Goal: Task Accomplishment & Management: Complete application form

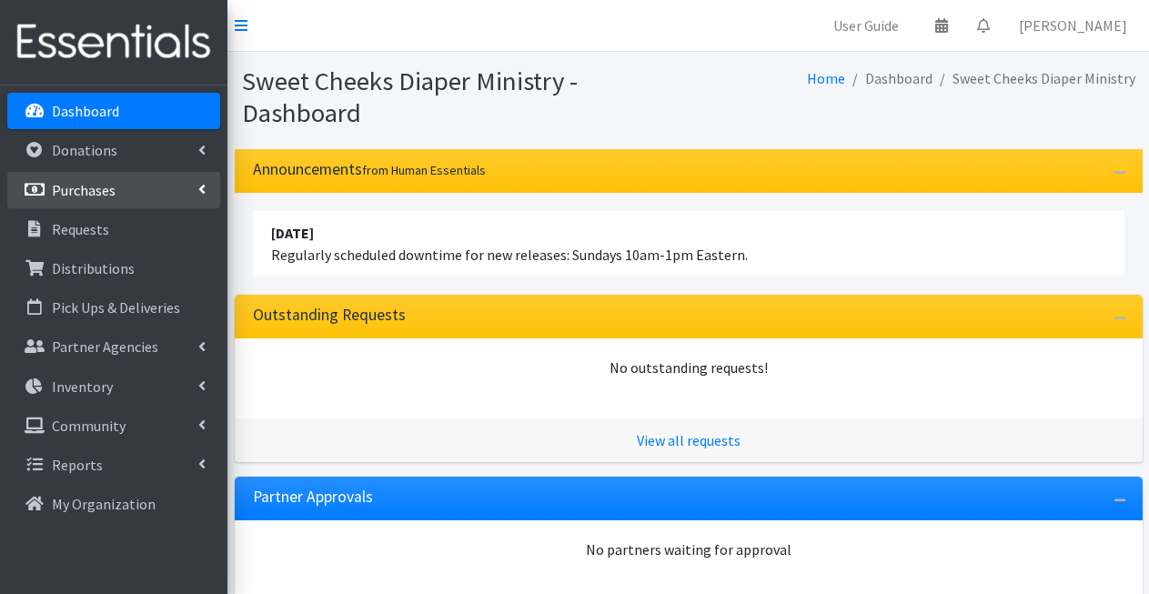
click at [77, 206] on link "Purchases" at bounding box center [113, 190] width 213 height 36
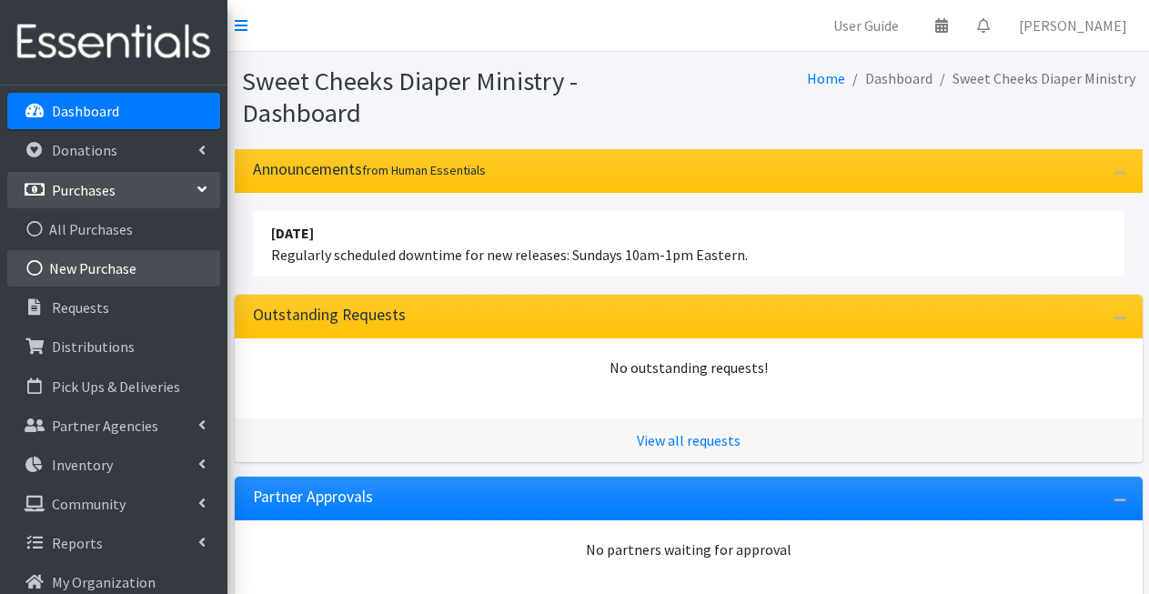
click at [111, 265] on link "New Purchase" at bounding box center [113, 268] width 213 height 36
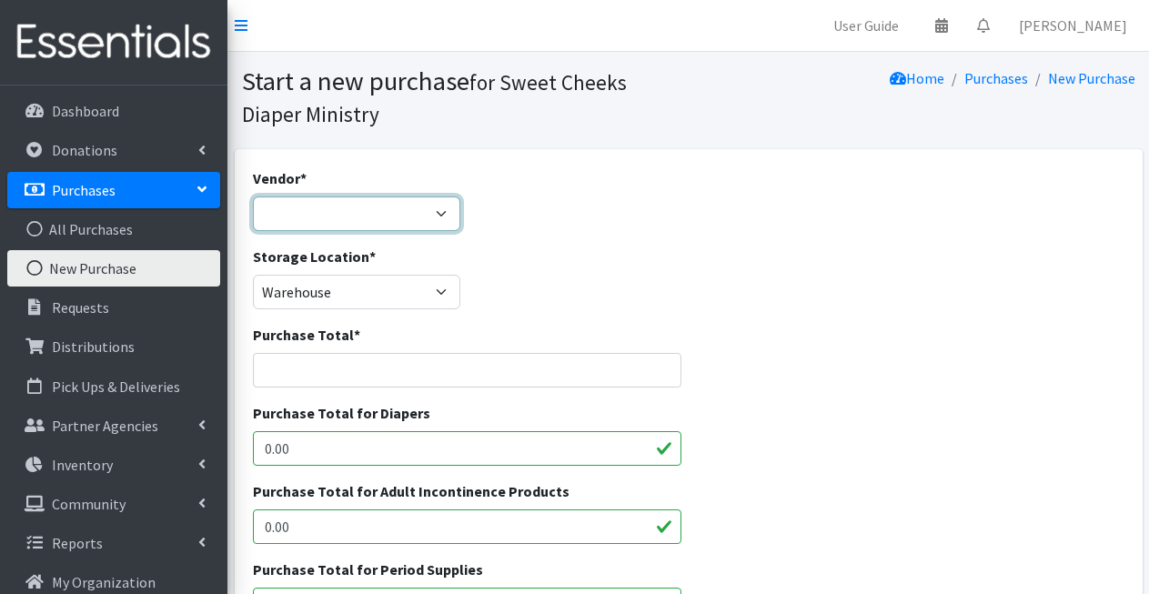
select select "71"
click at [417, 373] on input "Purchase Total *" at bounding box center [467, 370] width 429 height 35
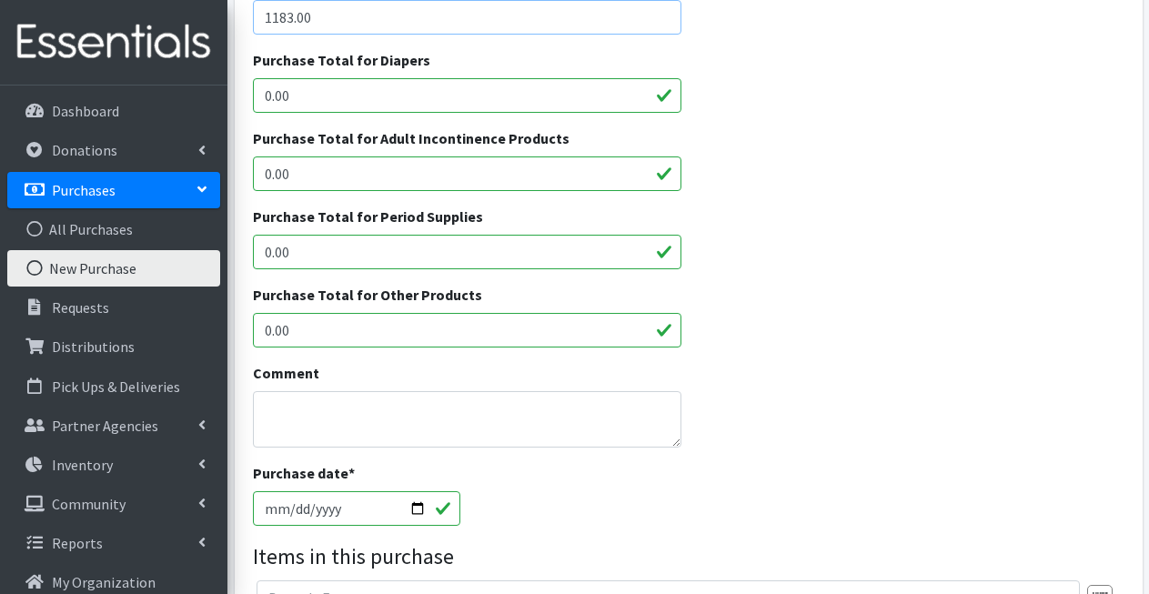
scroll to position [357, 0]
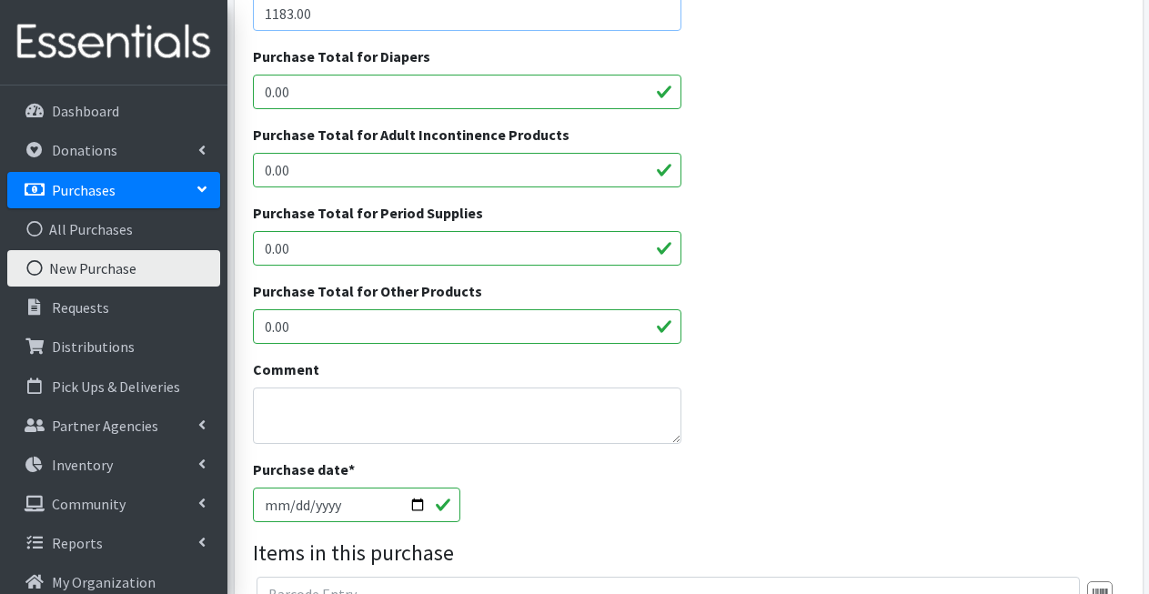
type input "1183.00"
click at [299, 508] on input "2025-09-12" at bounding box center [356, 505] width 207 height 35
type input "2025-09-08"
click at [416, 94] on input "0.00" at bounding box center [467, 92] width 429 height 35
type input "0"
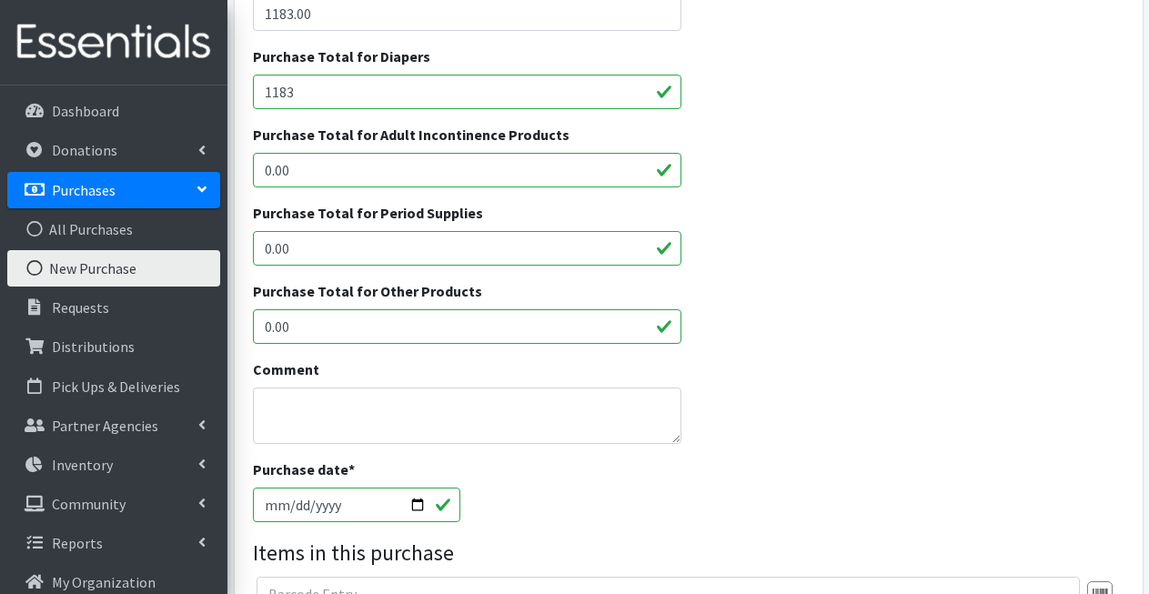
type input "1183"
click at [843, 76] on div "Purchase Total for Diapers 1183" at bounding box center [688, 84] width 885 height 78
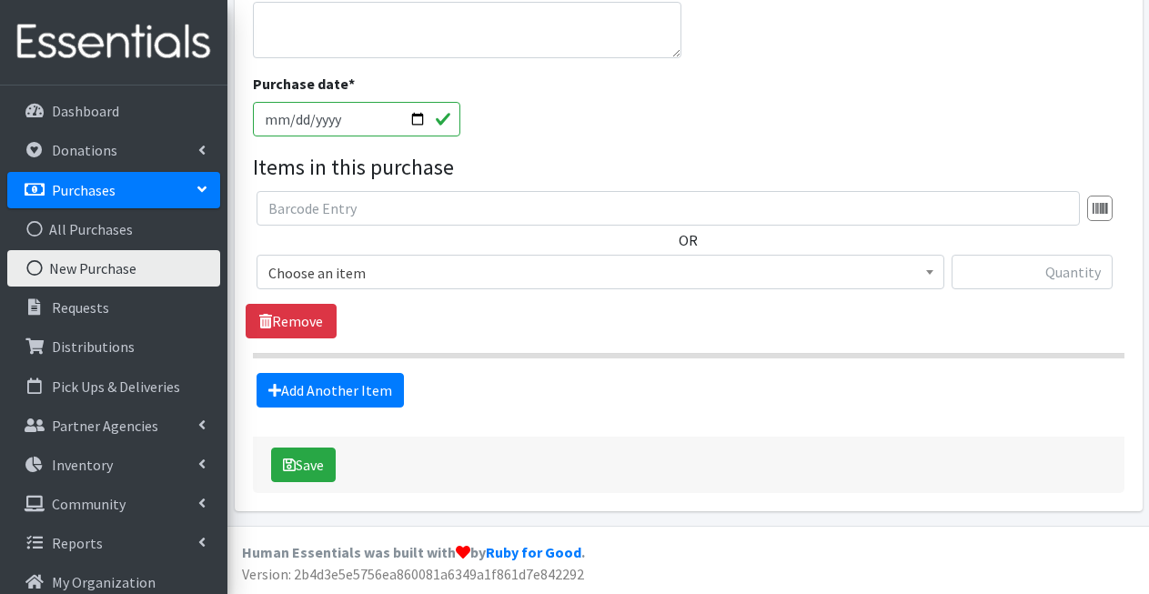
scroll to position [741, 0]
click at [385, 275] on span "Choose an item" at bounding box center [600, 273] width 664 height 25
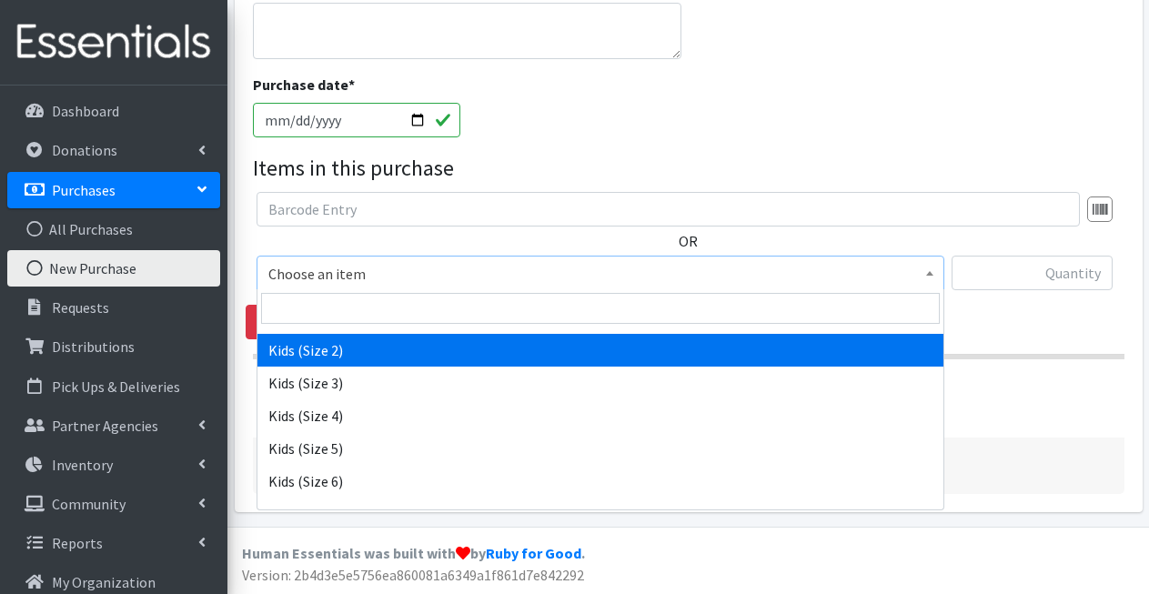
scroll to position [690, 0]
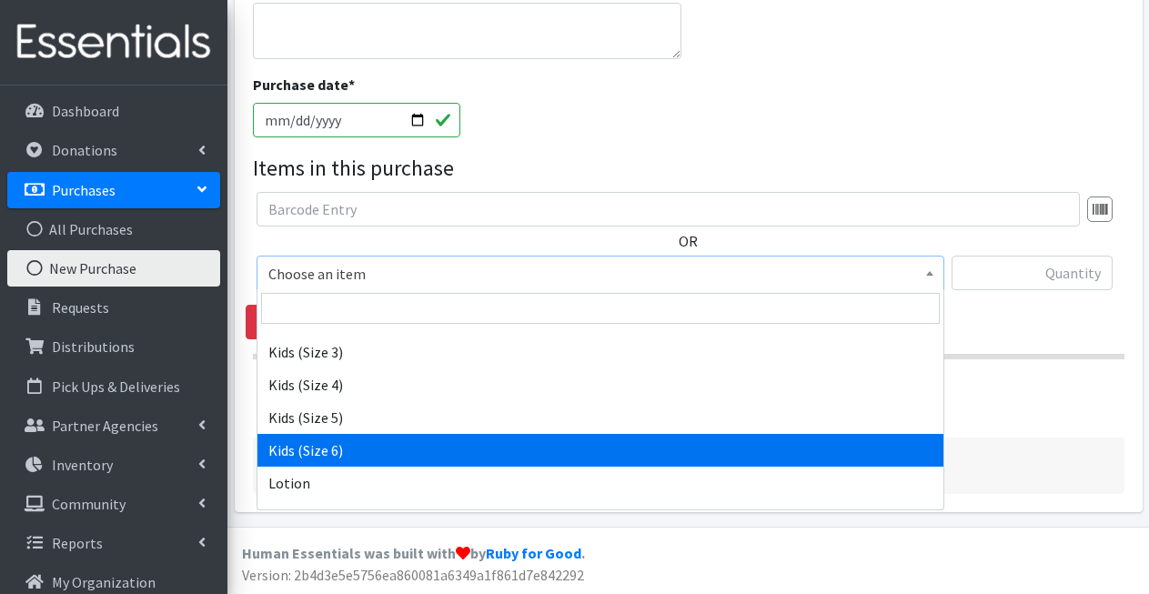
select select "1286"
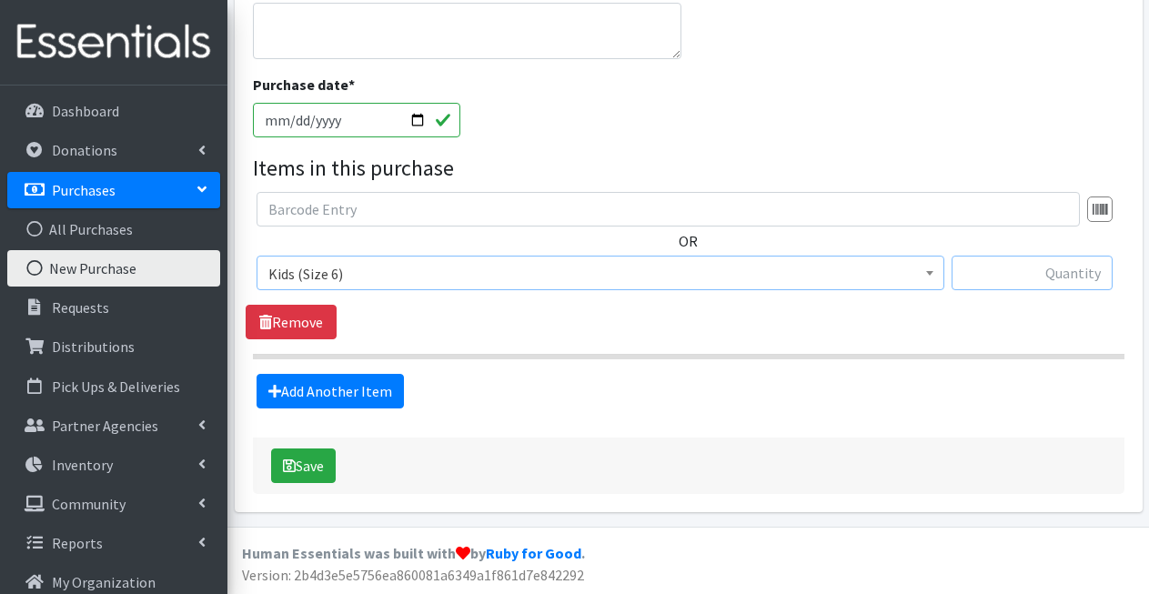
click at [1010, 281] on input "text" at bounding box center [1032, 273] width 161 height 35
type input "640"
click at [383, 389] on link "Add Another Item" at bounding box center [330, 391] width 147 height 35
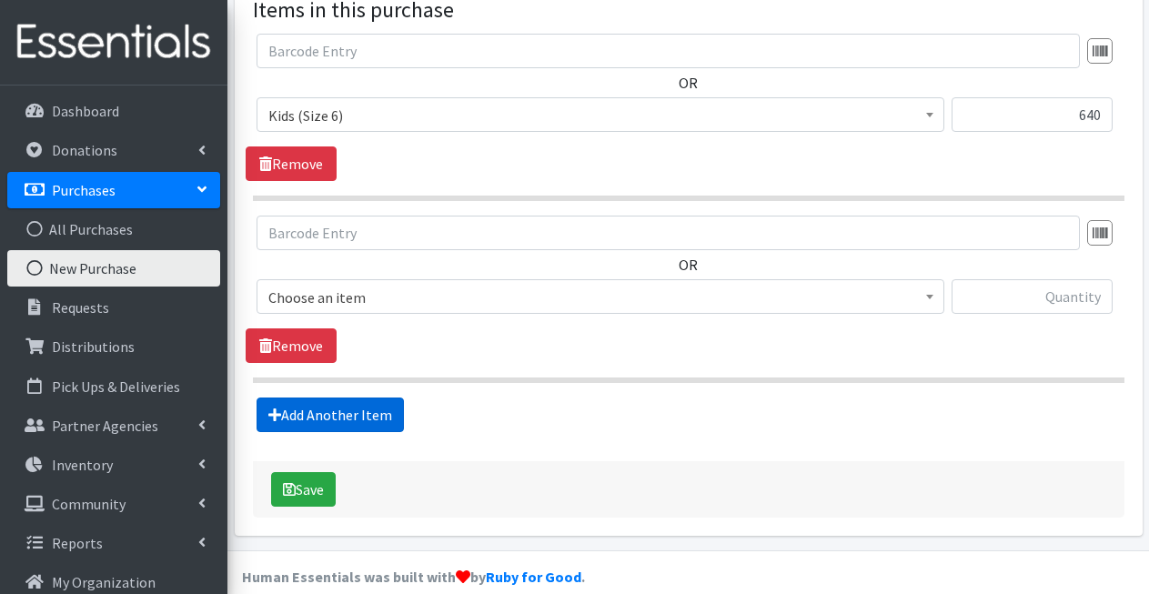
scroll to position [923, 0]
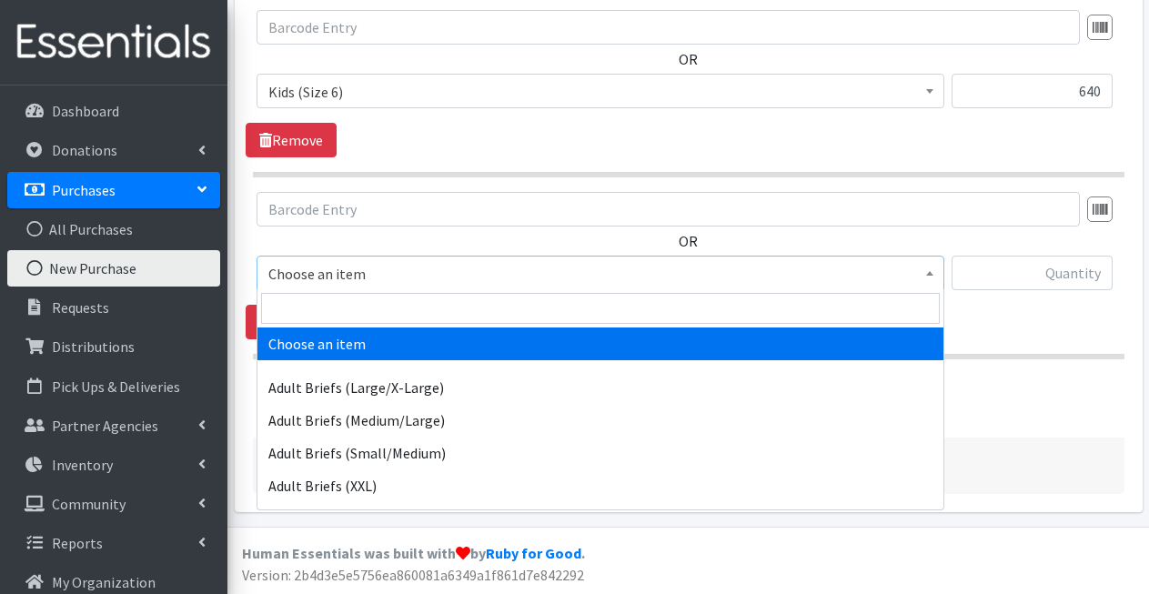
click at [534, 278] on span "Choose an item" at bounding box center [600, 273] width 664 height 25
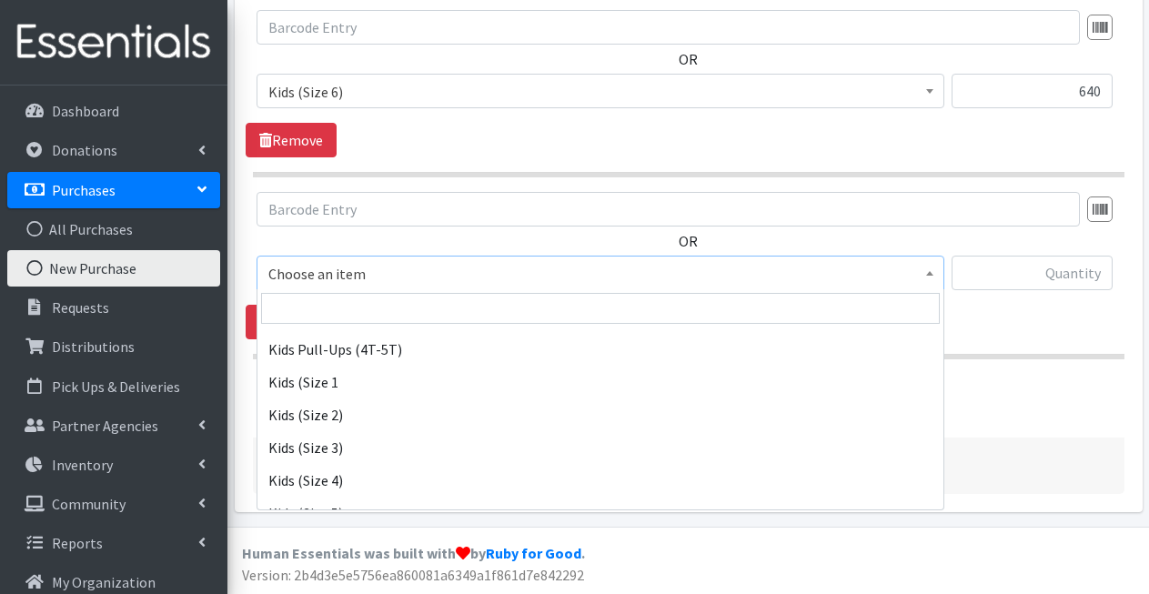
scroll to position [656, 0]
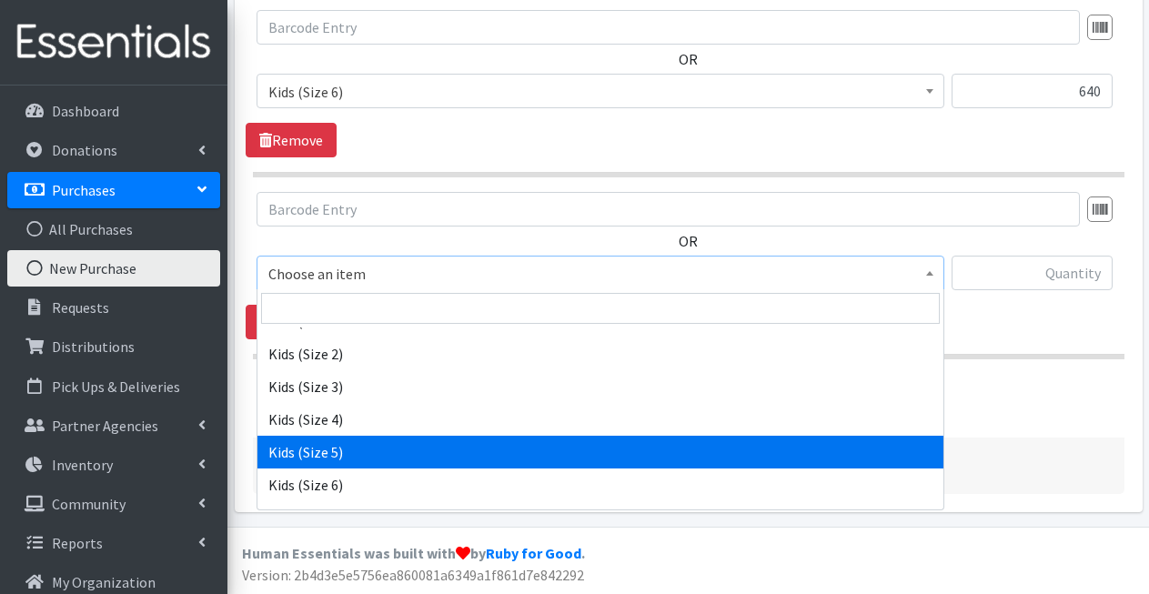
select select "1285"
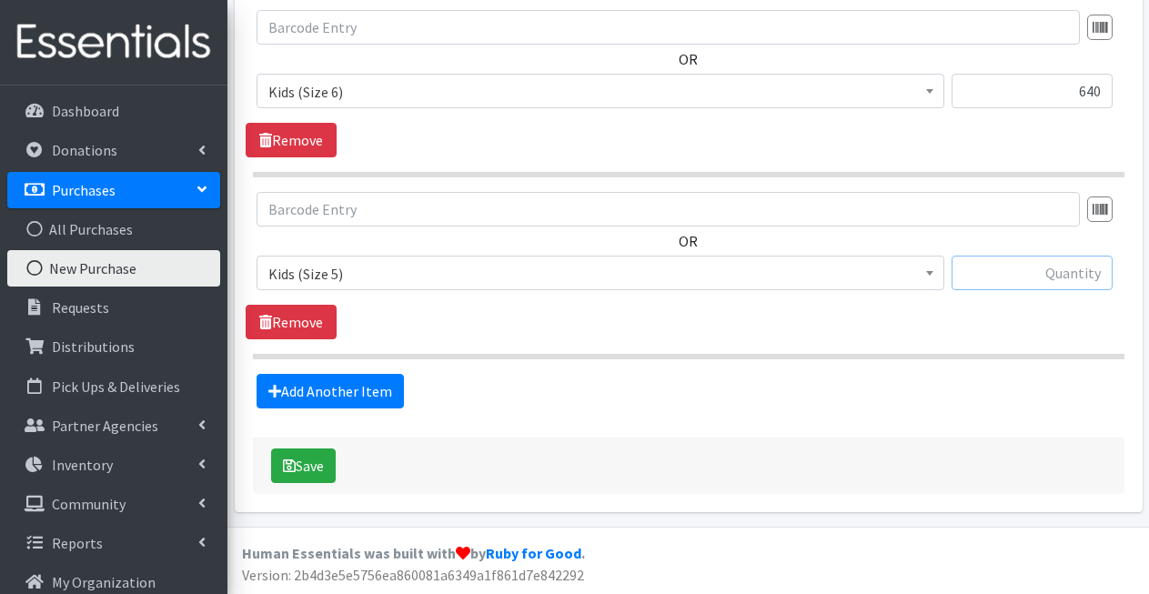
click at [982, 265] on input "text" at bounding box center [1032, 273] width 161 height 35
type input "760"
click at [330, 394] on link "Add Another Item" at bounding box center [330, 391] width 147 height 35
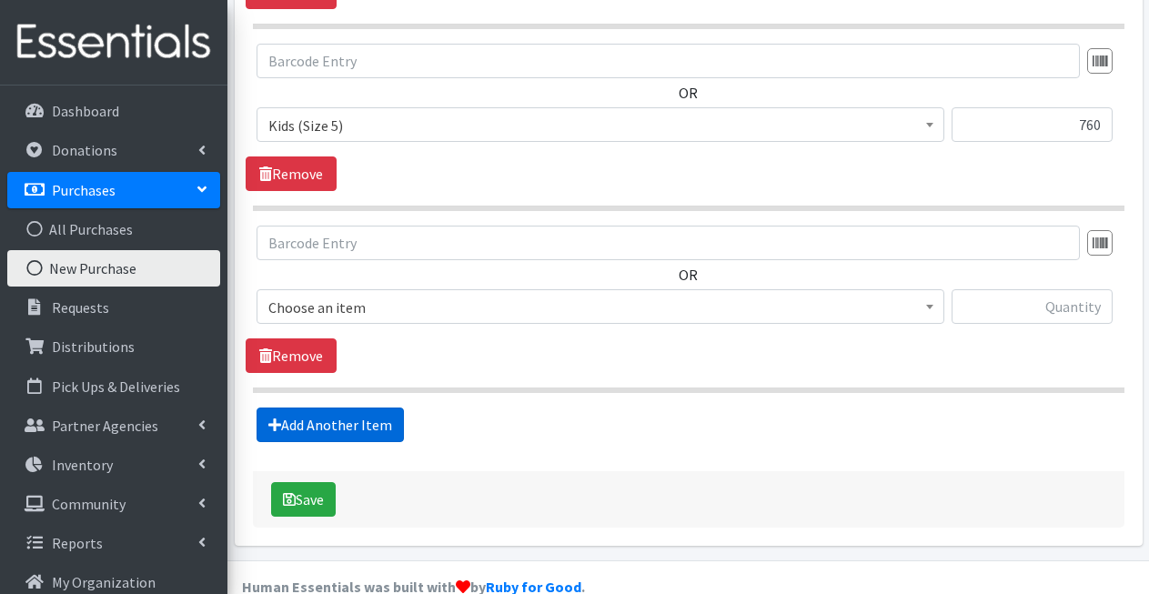
scroll to position [1105, 0]
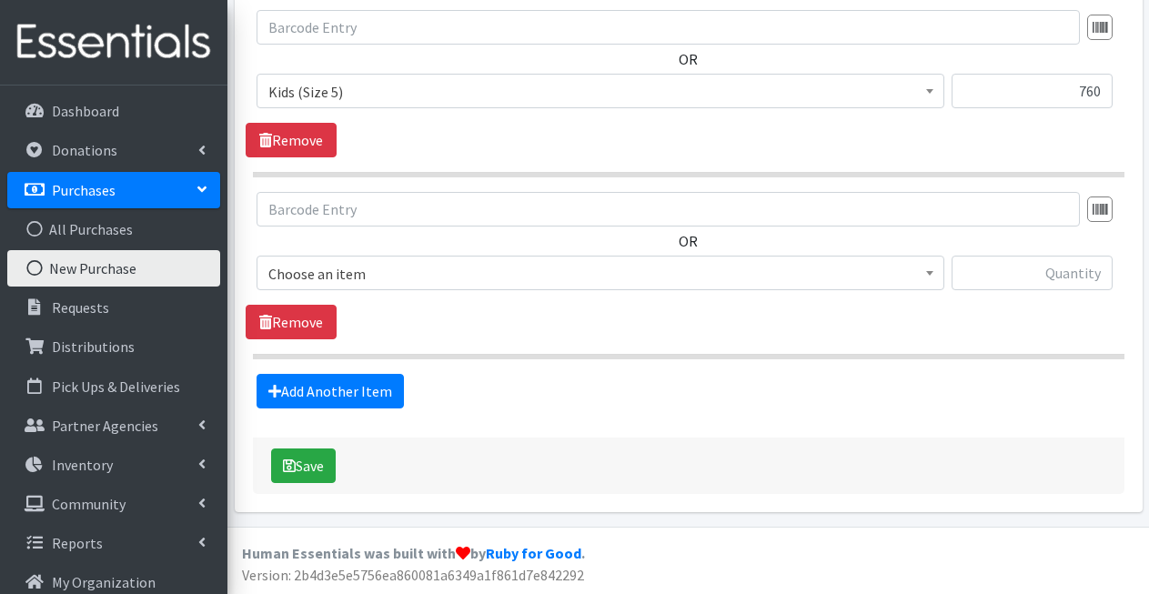
click at [444, 293] on span "Choose an item Adult Briefs (Large/X-Large) Adult Briefs (Medium/Large) Adult B…" at bounding box center [601, 280] width 688 height 49
click at [449, 276] on span "Choose an item" at bounding box center [600, 273] width 664 height 25
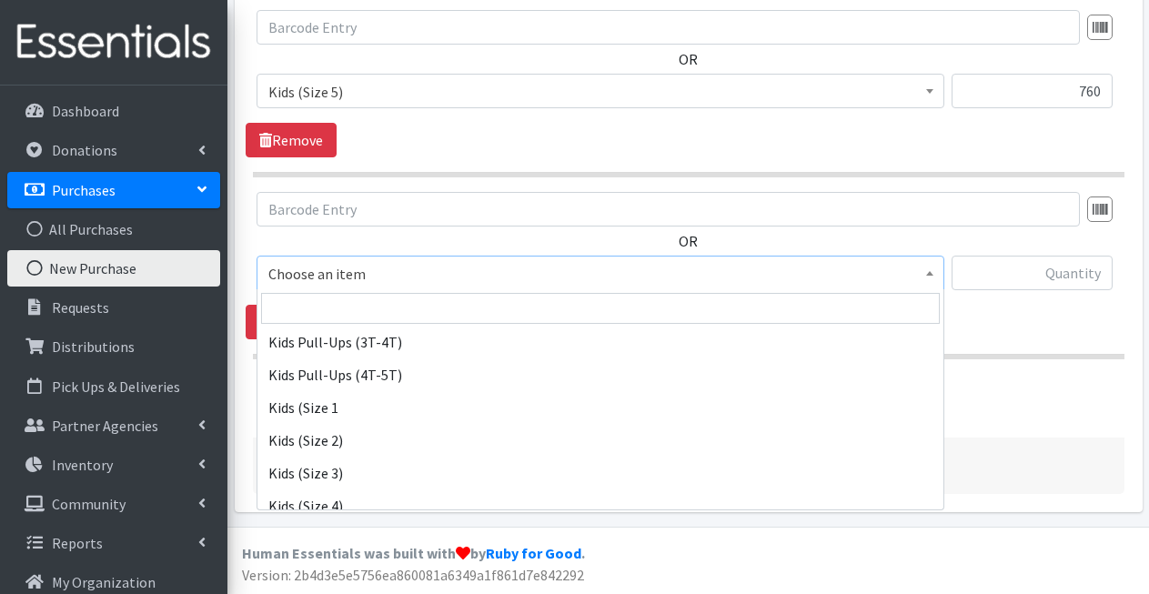
scroll to position [586, 0]
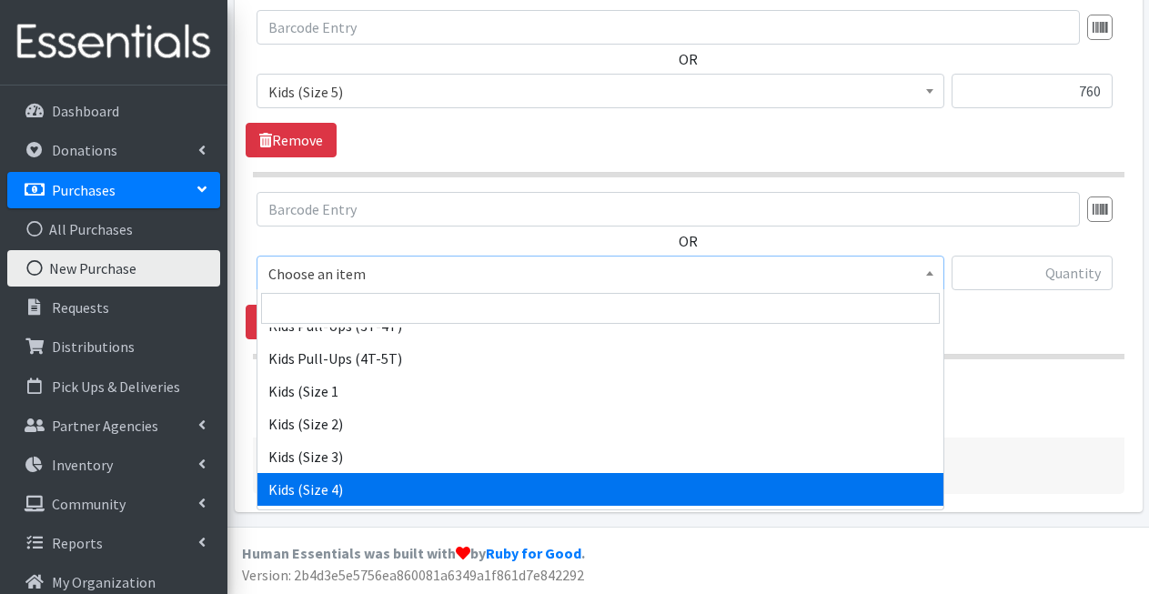
select select "1292"
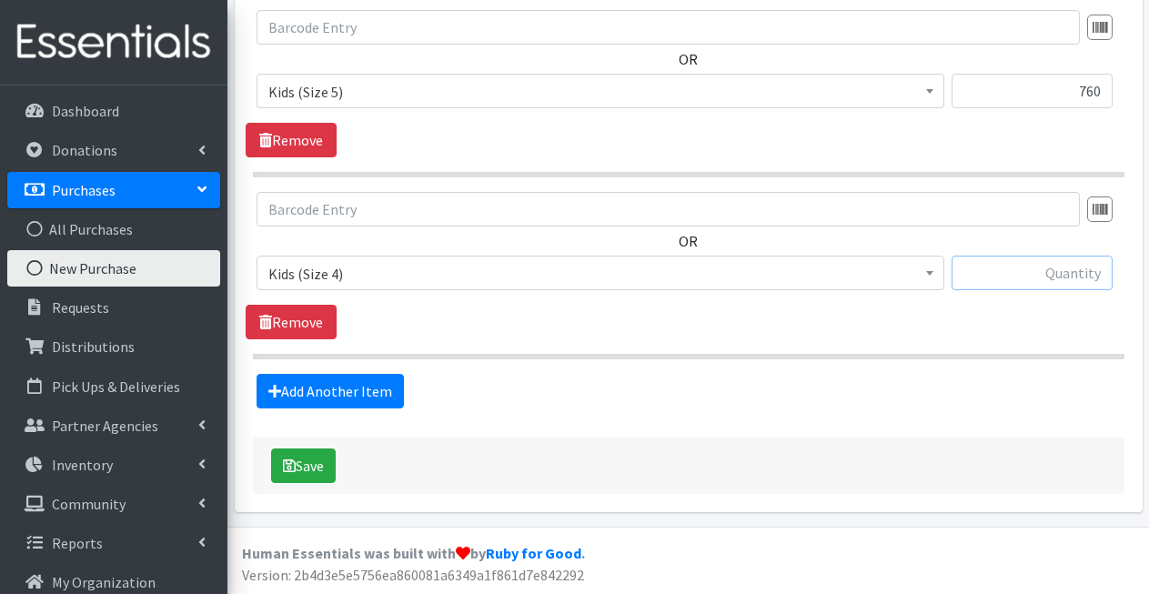
click at [992, 275] on input "text" at bounding box center [1032, 273] width 161 height 35
type input "440"
click at [327, 465] on button "Save" at bounding box center [303, 465] width 65 height 35
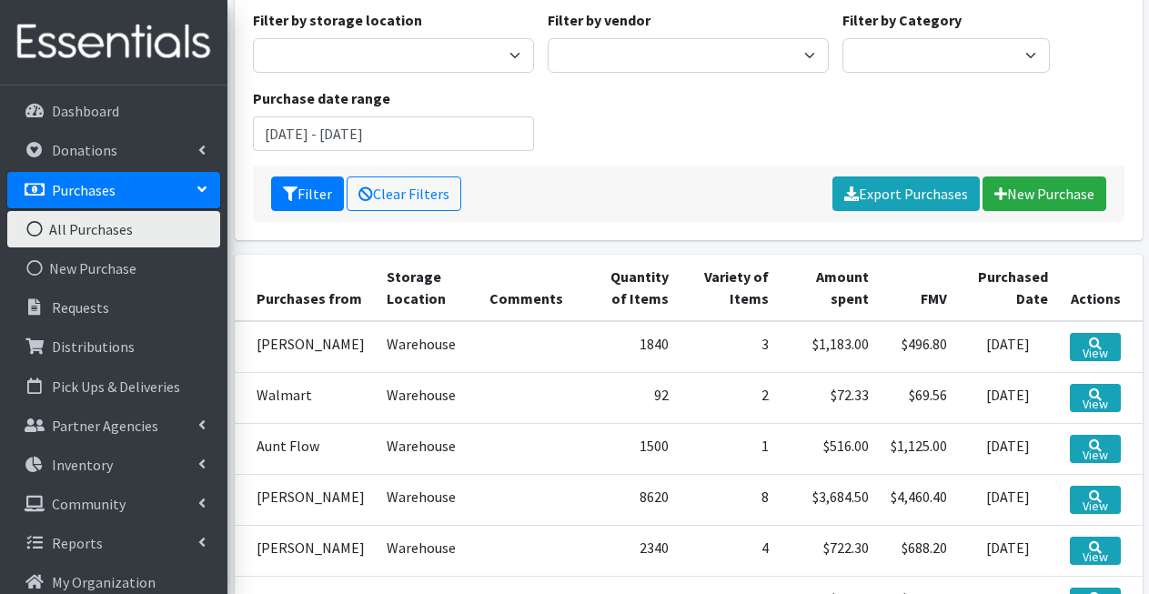
scroll to position [211, 0]
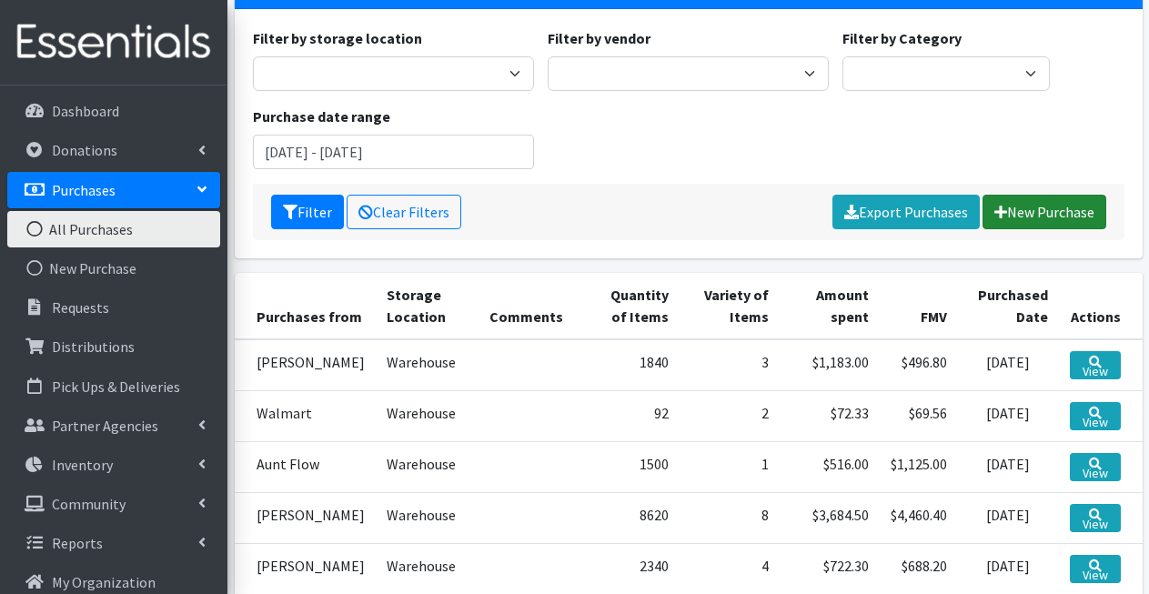
click at [1023, 201] on link "New Purchase" at bounding box center [1044, 212] width 124 height 35
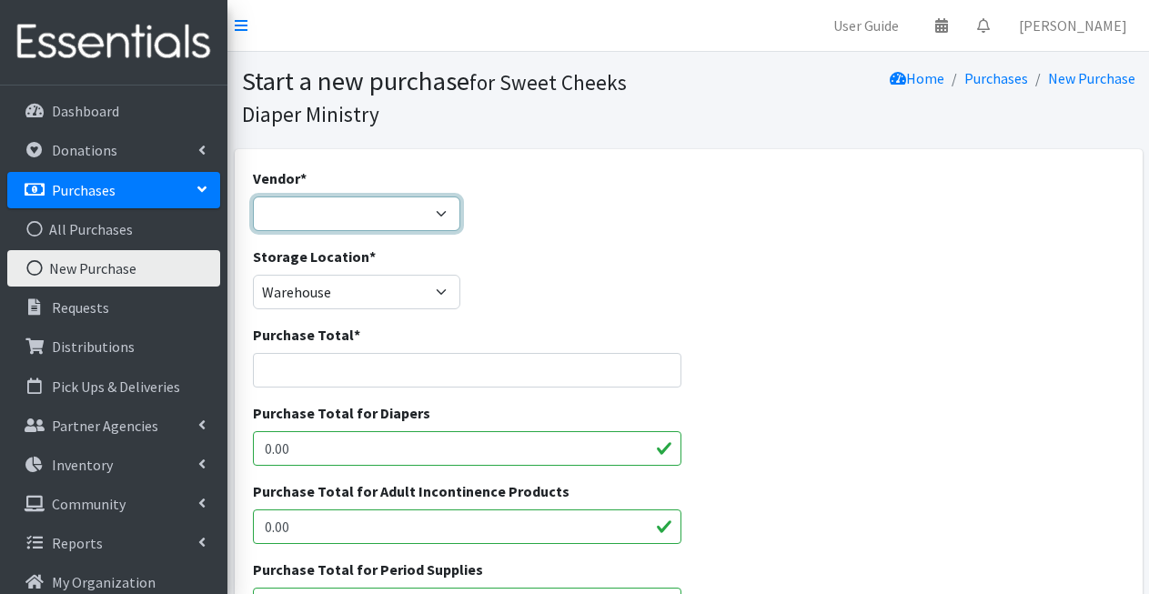
select select "649"
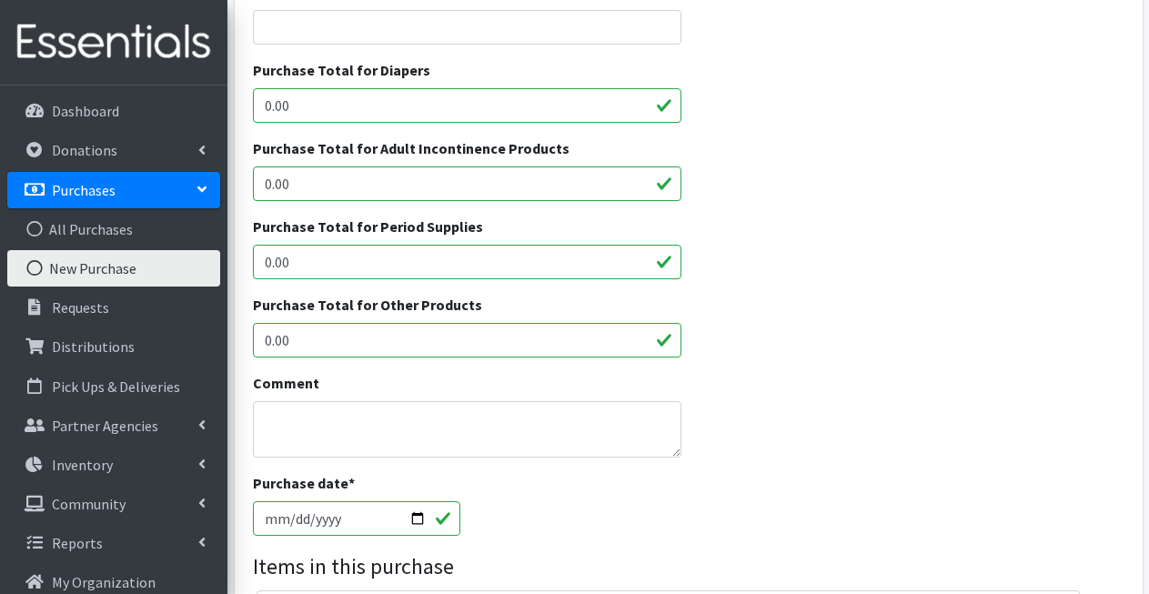
scroll to position [453, 0]
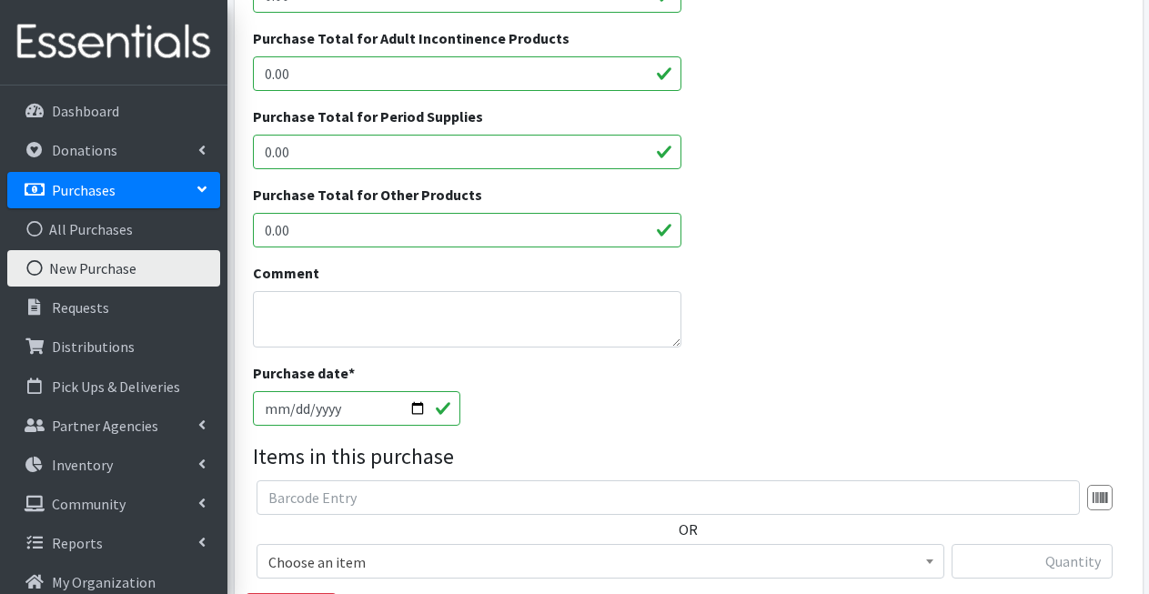
click at [439, 158] on input "0.00" at bounding box center [467, 152] width 429 height 35
type input "0"
type input "9"
type input "648"
click at [393, 225] on input "0.00" at bounding box center [467, 230] width 429 height 35
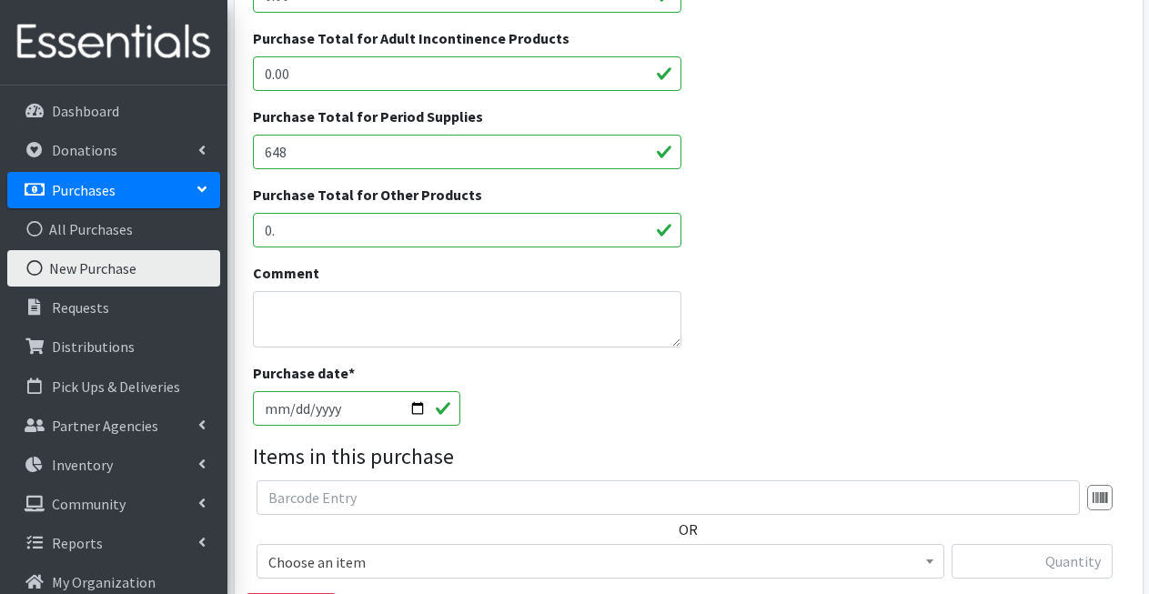
type input "0"
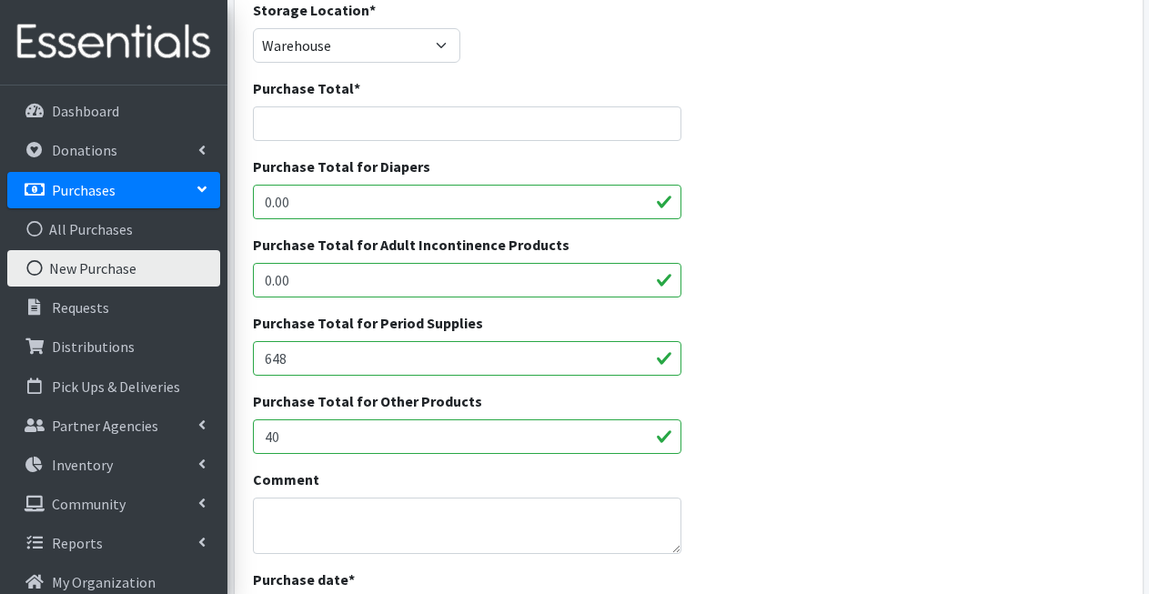
scroll to position [245, 0]
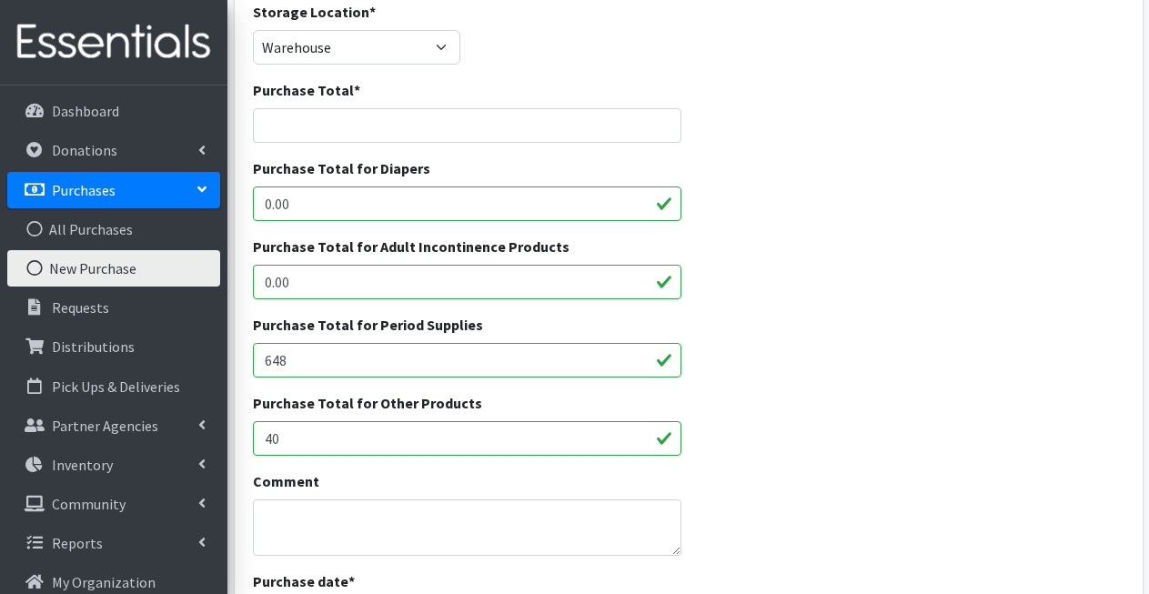
type input "40"
click at [402, 131] on input "Purchase Total *" at bounding box center [467, 125] width 429 height 35
type input "688"
click at [1073, 160] on div "Purchase Total for Diapers 0.00" at bounding box center [688, 196] width 885 height 78
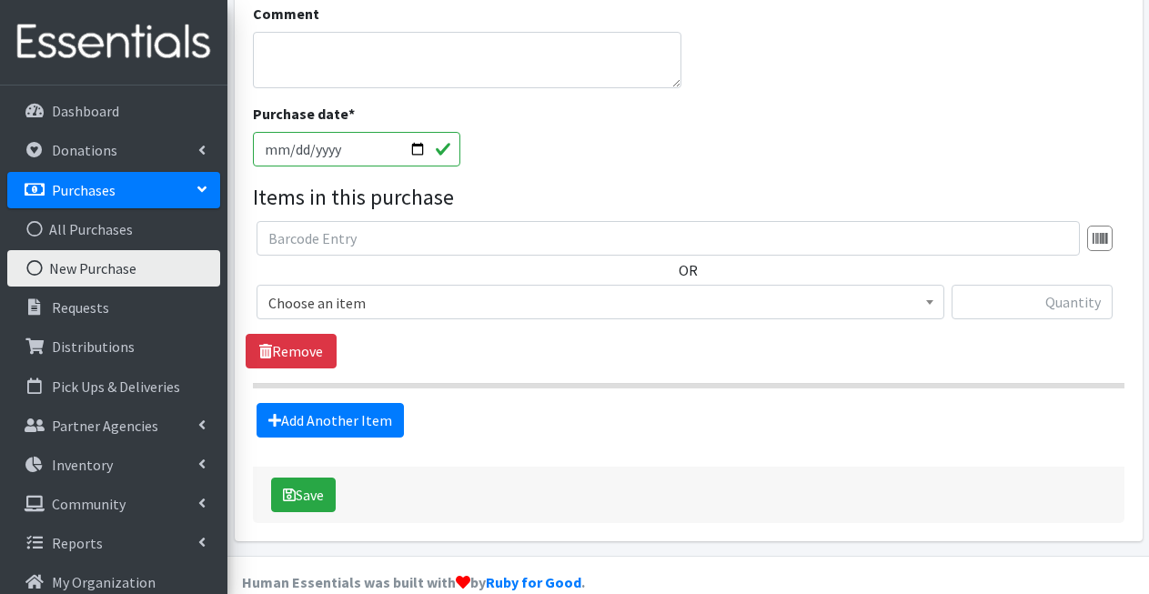
scroll to position [710, 0]
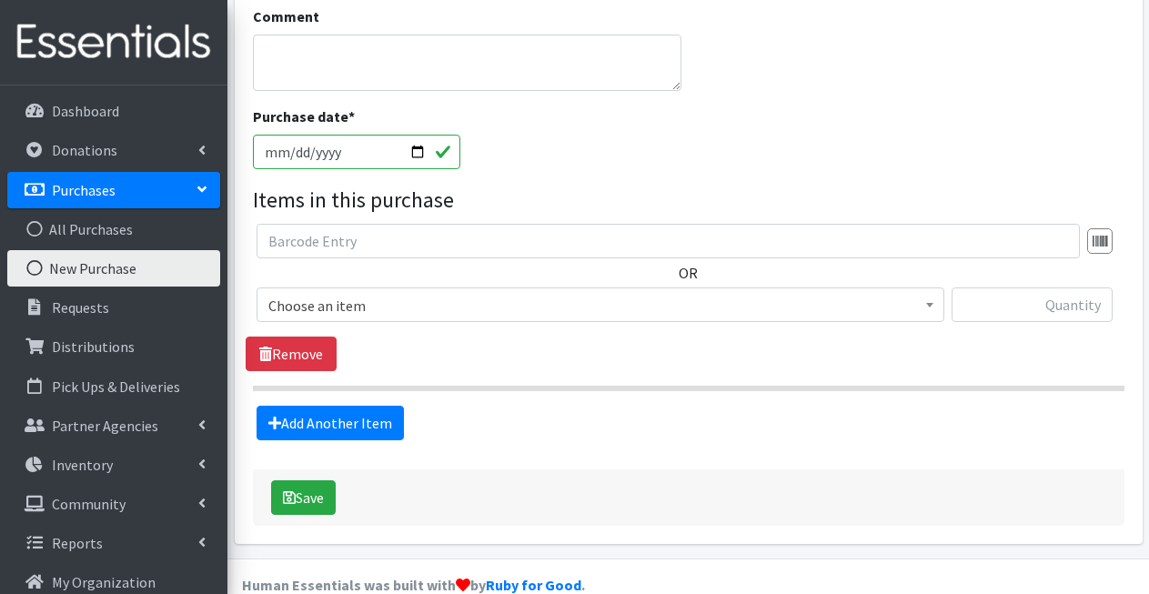
click at [773, 295] on span "Choose an item" at bounding box center [600, 305] width 664 height 25
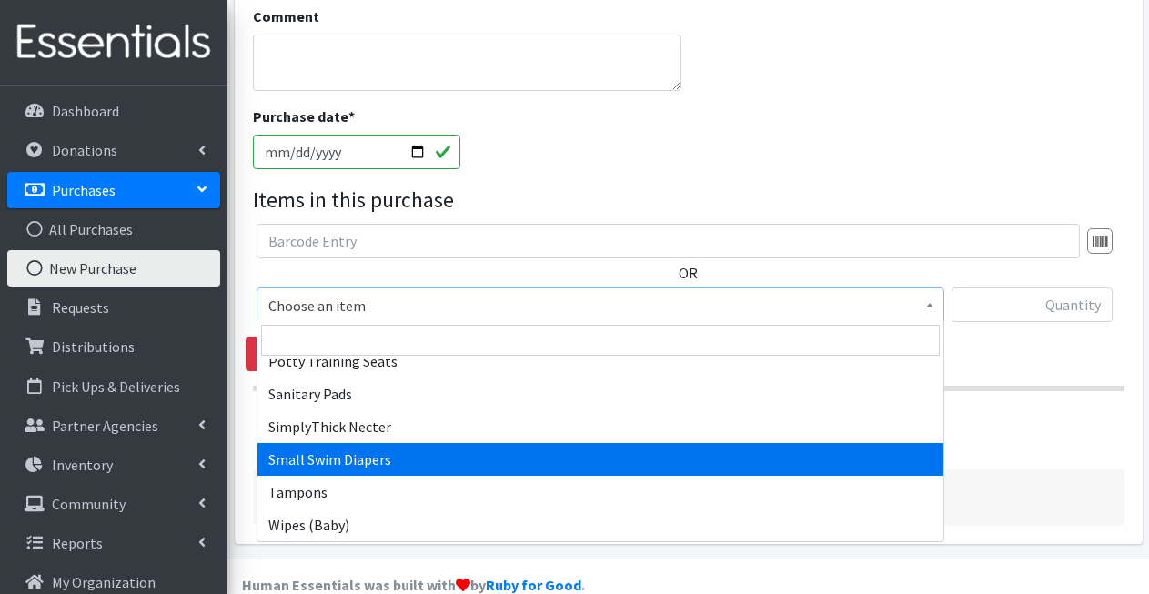
scroll to position [975, 0]
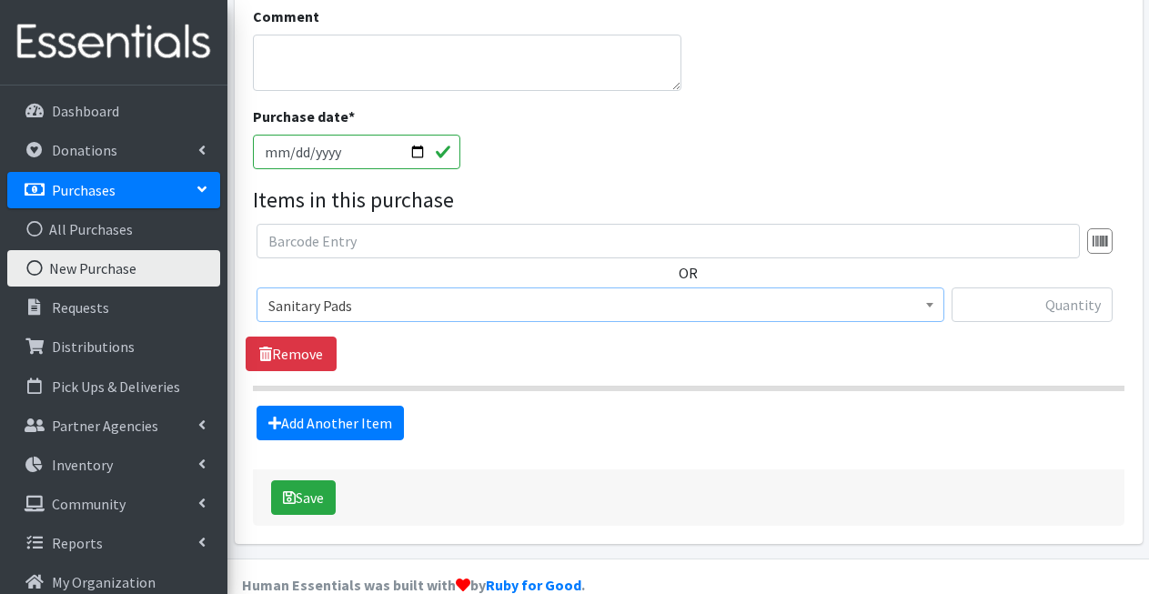
select select "3388"
click at [1030, 317] on input "text" at bounding box center [1032, 304] width 161 height 35
type input "2000"
click at [329, 497] on button "Save" at bounding box center [303, 497] width 65 height 35
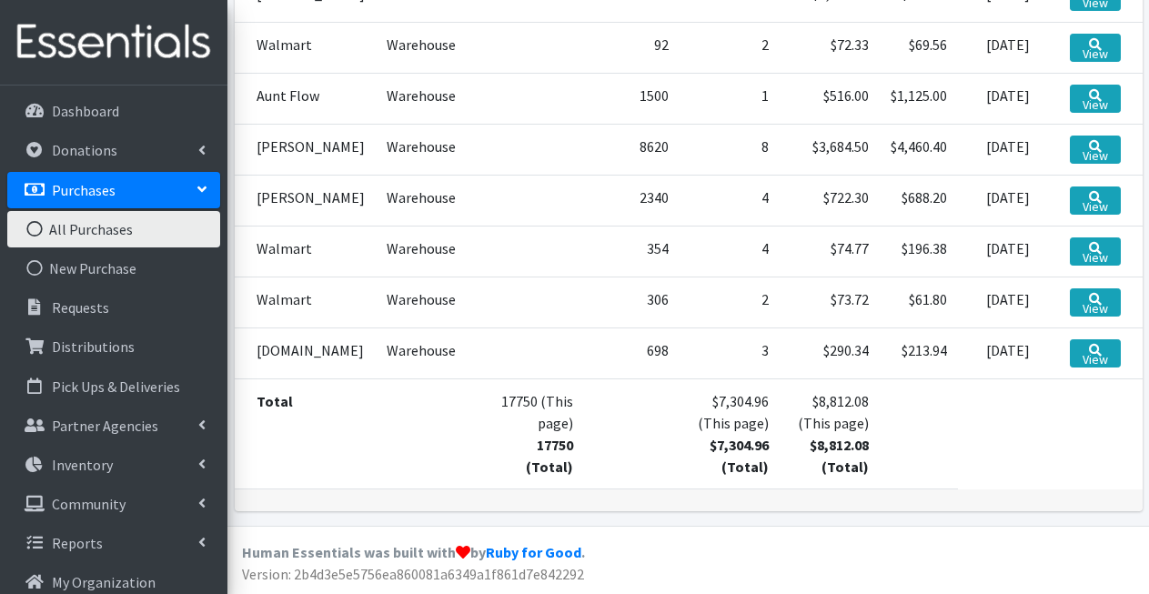
scroll to position [629, 0]
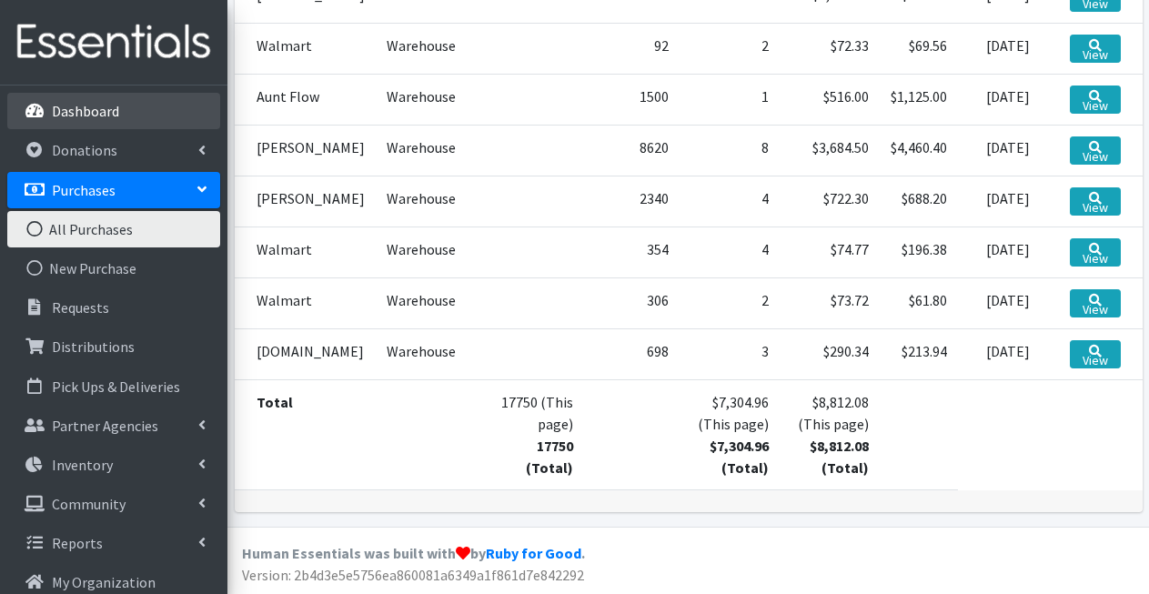
click at [106, 112] on p "Dashboard" at bounding box center [85, 111] width 67 height 18
